Goal: Navigation & Orientation: Go to known website

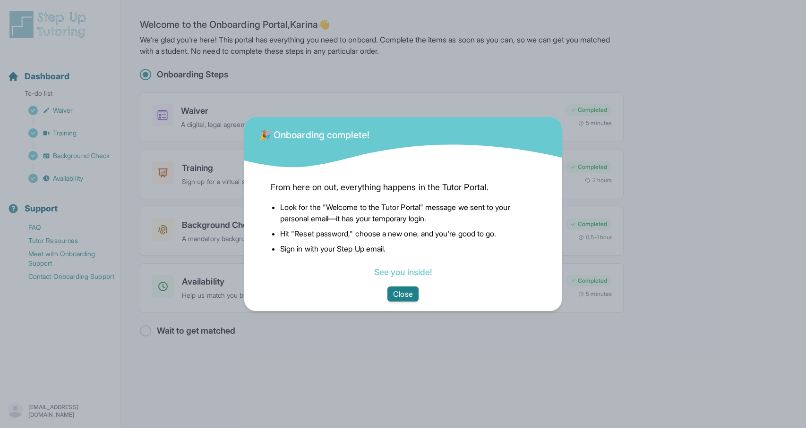
click at [408, 291] on button "Close" at bounding box center [402, 294] width 31 height 15
click at [399, 294] on button "Close" at bounding box center [402, 294] width 31 height 15
